Goal: Task Accomplishment & Management: Manage account settings

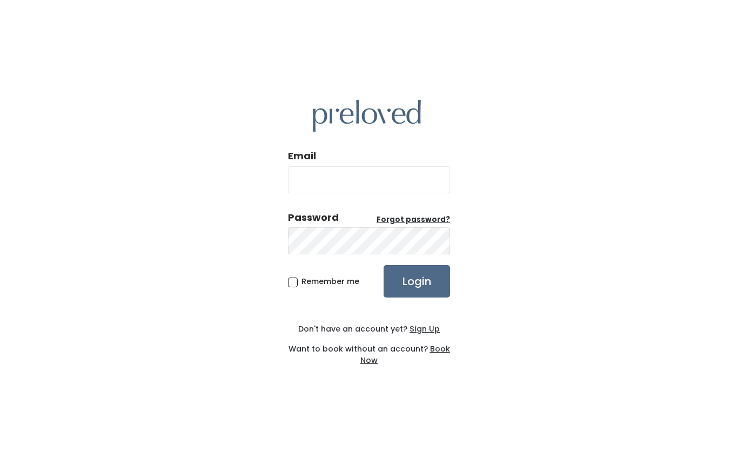
click at [391, 183] on input "Email" at bounding box center [369, 179] width 162 height 27
type input "[EMAIL_ADDRESS][DOMAIN_NAME]"
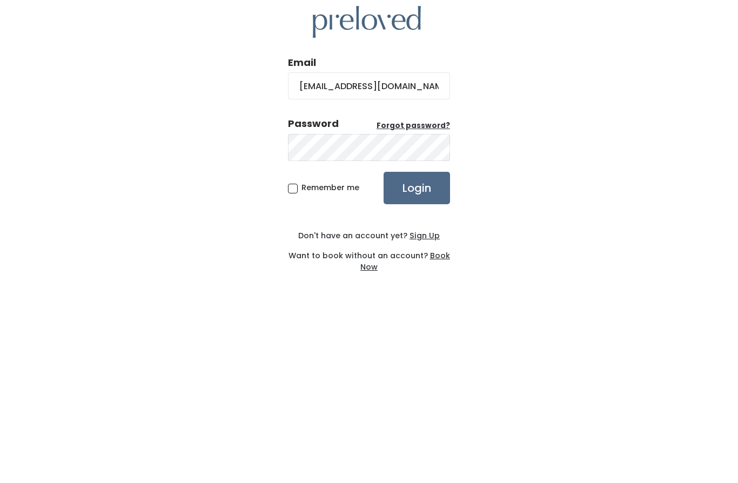
click at [435, 274] on input "Login" at bounding box center [417, 290] width 66 height 32
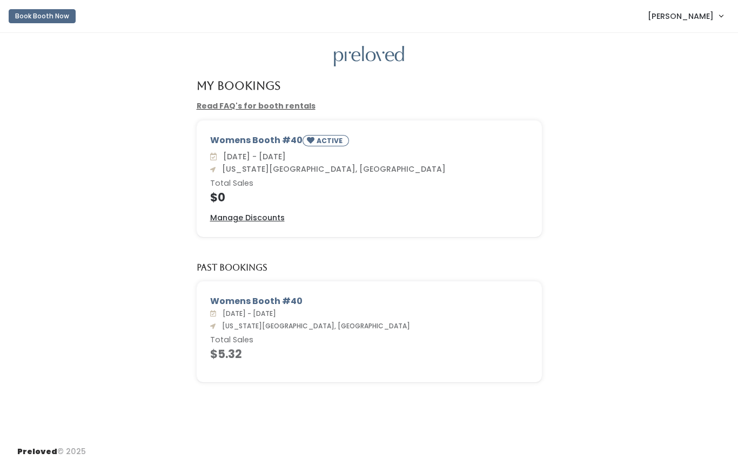
click at [267, 219] on u "Manage Discounts" at bounding box center [247, 217] width 75 height 11
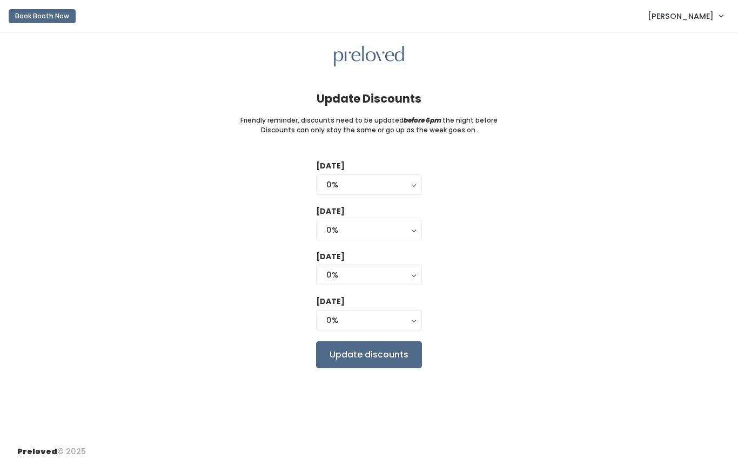
click at [415, 186] on button "0%" at bounding box center [369, 185] width 106 height 21
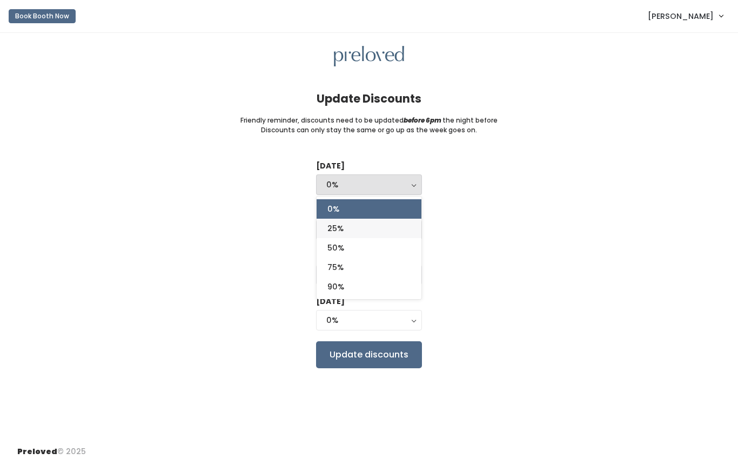
click at [373, 233] on link "25%" at bounding box center [369, 228] width 105 height 19
select select "25%"
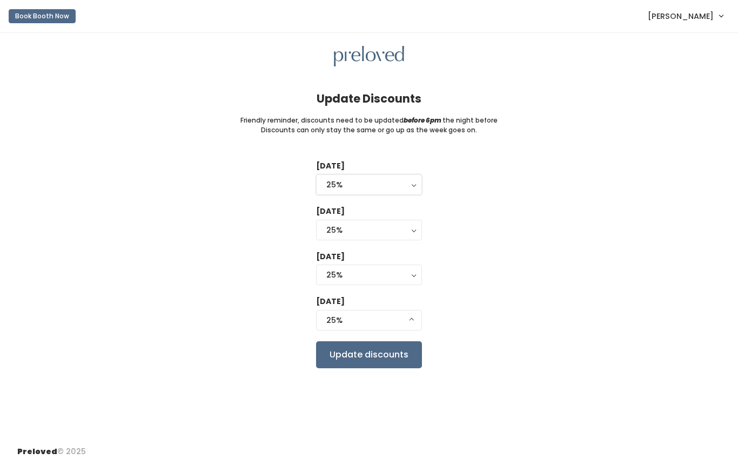
select select "25%"
click at [415, 226] on button "25%" at bounding box center [369, 230] width 106 height 21
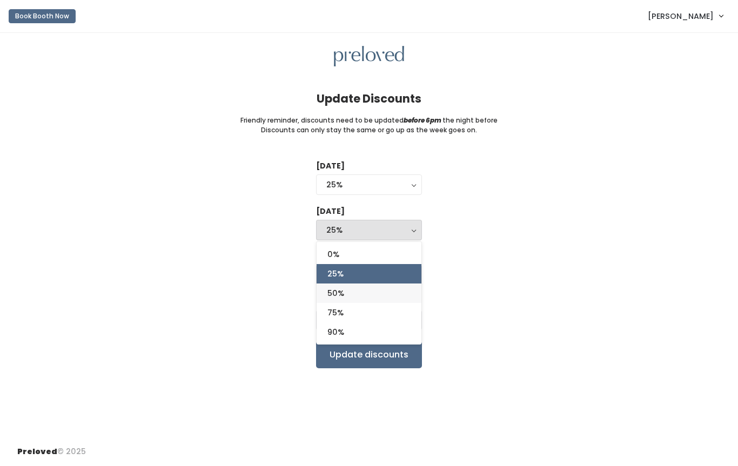
click at [381, 298] on link "50%" at bounding box center [369, 293] width 105 height 19
select select "50%"
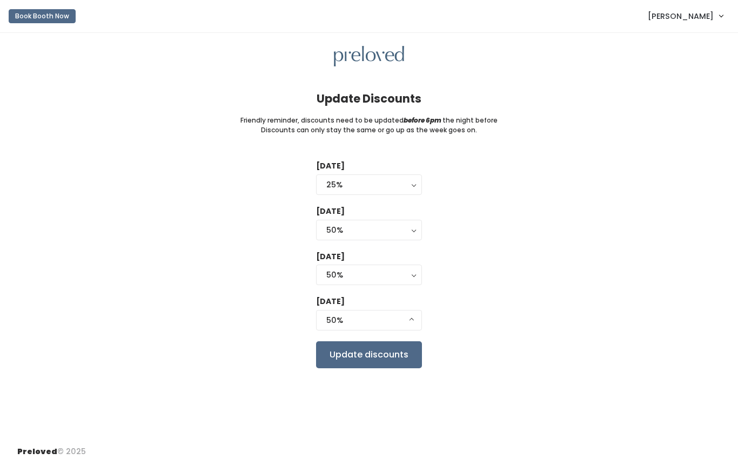
click at [416, 276] on button "50%" at bounding box center [369, 275] width 106 height 21
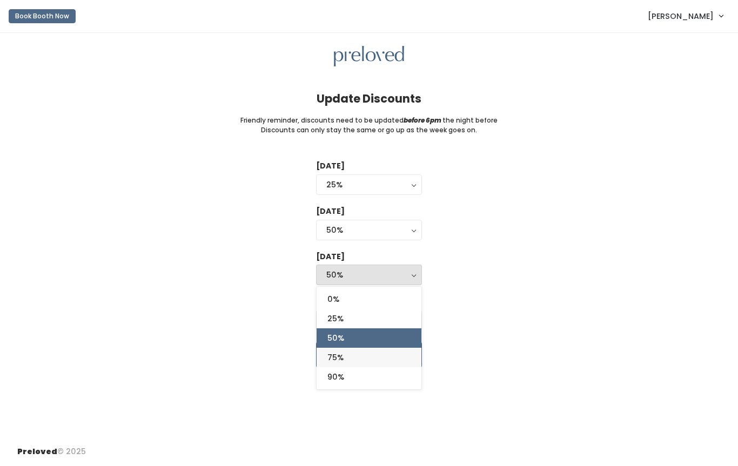
click at [382, 358] on link "75%" at bounding box center [369, 357] width 105 height 19
select select "75%"
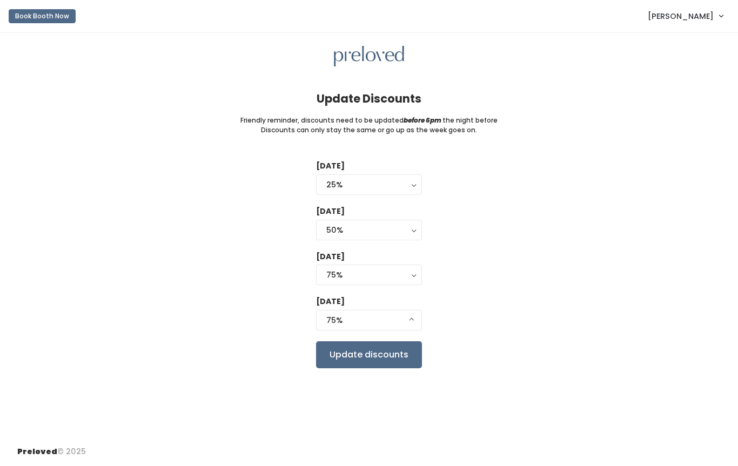
click at [416, 314] on button "75%" at bounding box center [369, 320] width 106 height 21
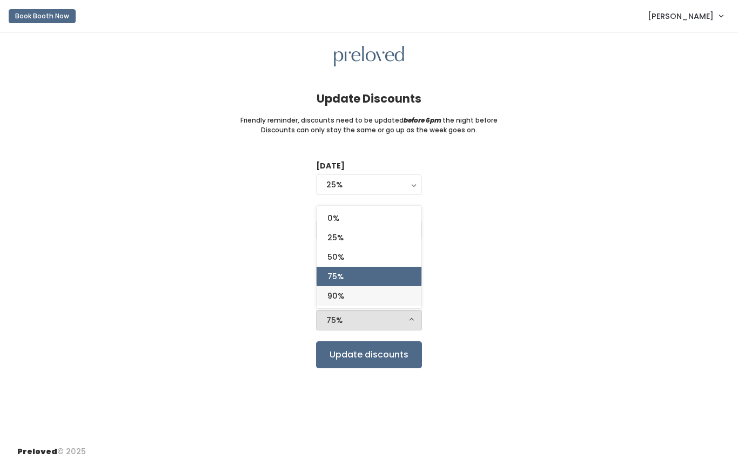
click at [392, 297] on link "90%" at bounding box center [369, 295] width 105 height 19
select select "90%"
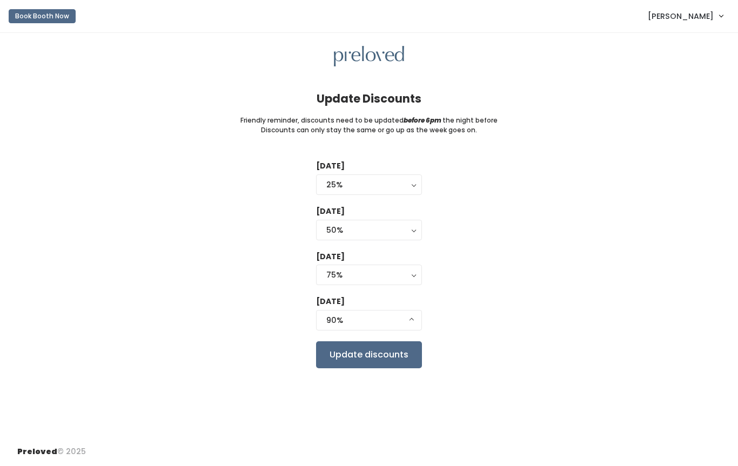
click at [381, 356] on input "Update discounts" at bounding box center [369, 354] width 106 height 27
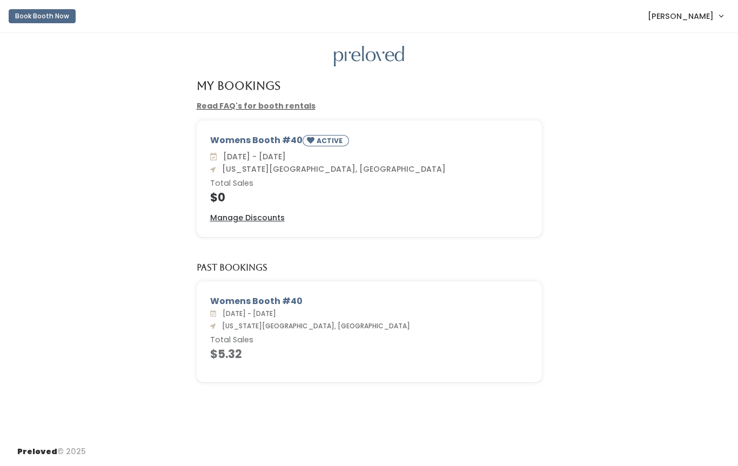
click at [714, 23] on link "[PERSON_NAME]" at bounding box center [685, 15] width 97 height 23
click at [661, 99] on button "Logout" at bounding box center [684, 90] width 97 height 19
